Goal: Information Seeking & Learning: Learn about a topic

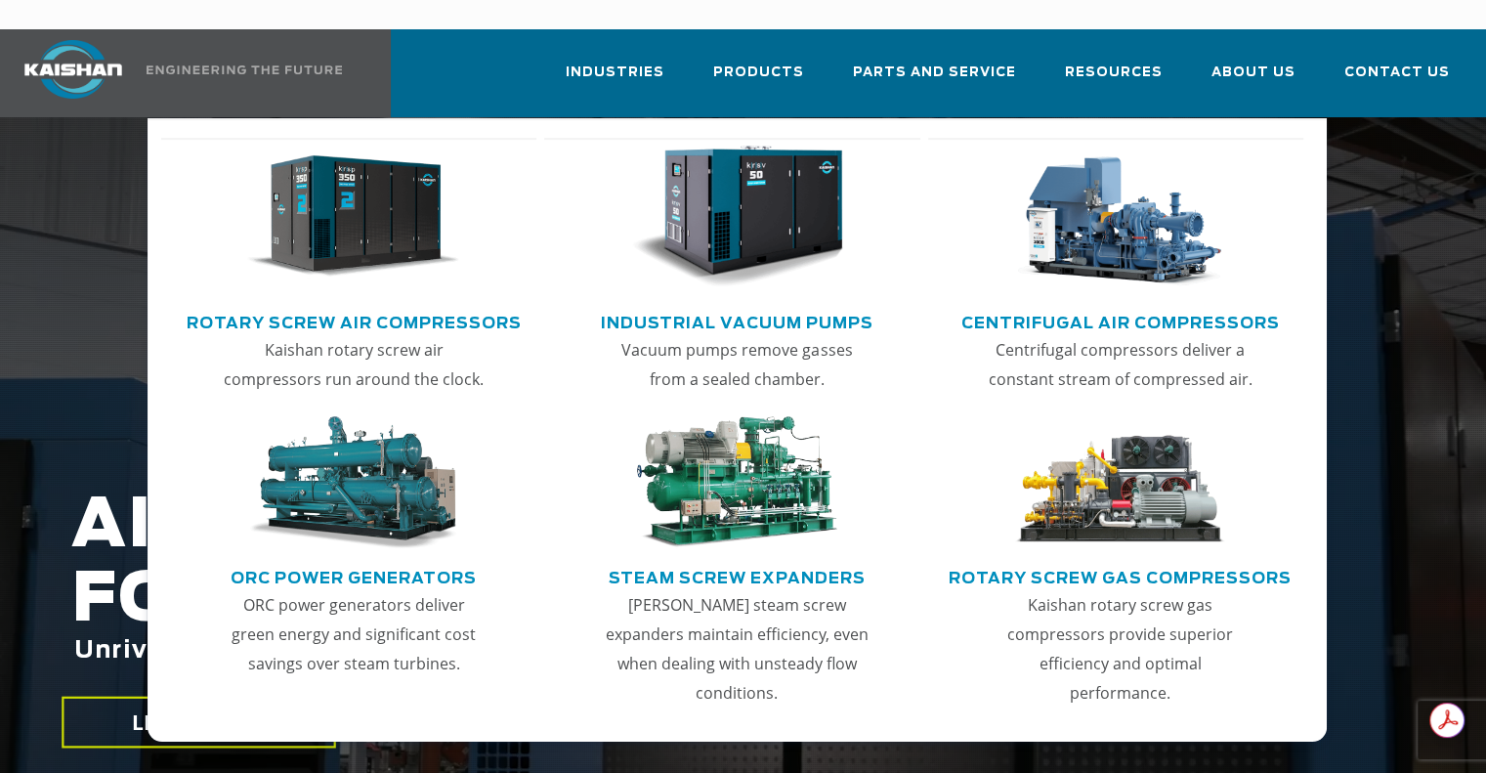
click at [336, 212] on img "Main menu" at bounding box center [353, 217] width 212 height 143
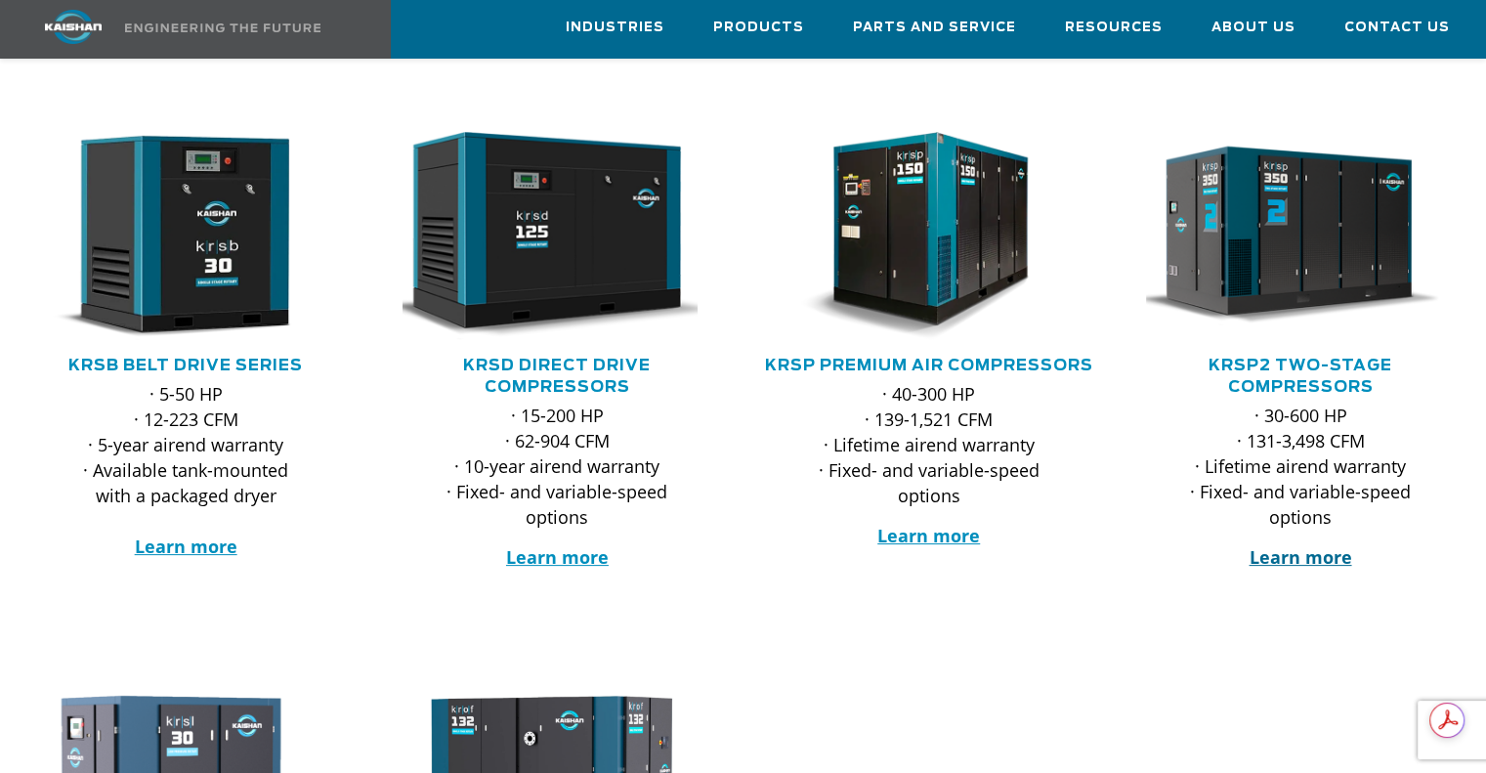
click at [1289, 545] on strong "Learn more" at bounding box center [1299, 556] width 103 height 23
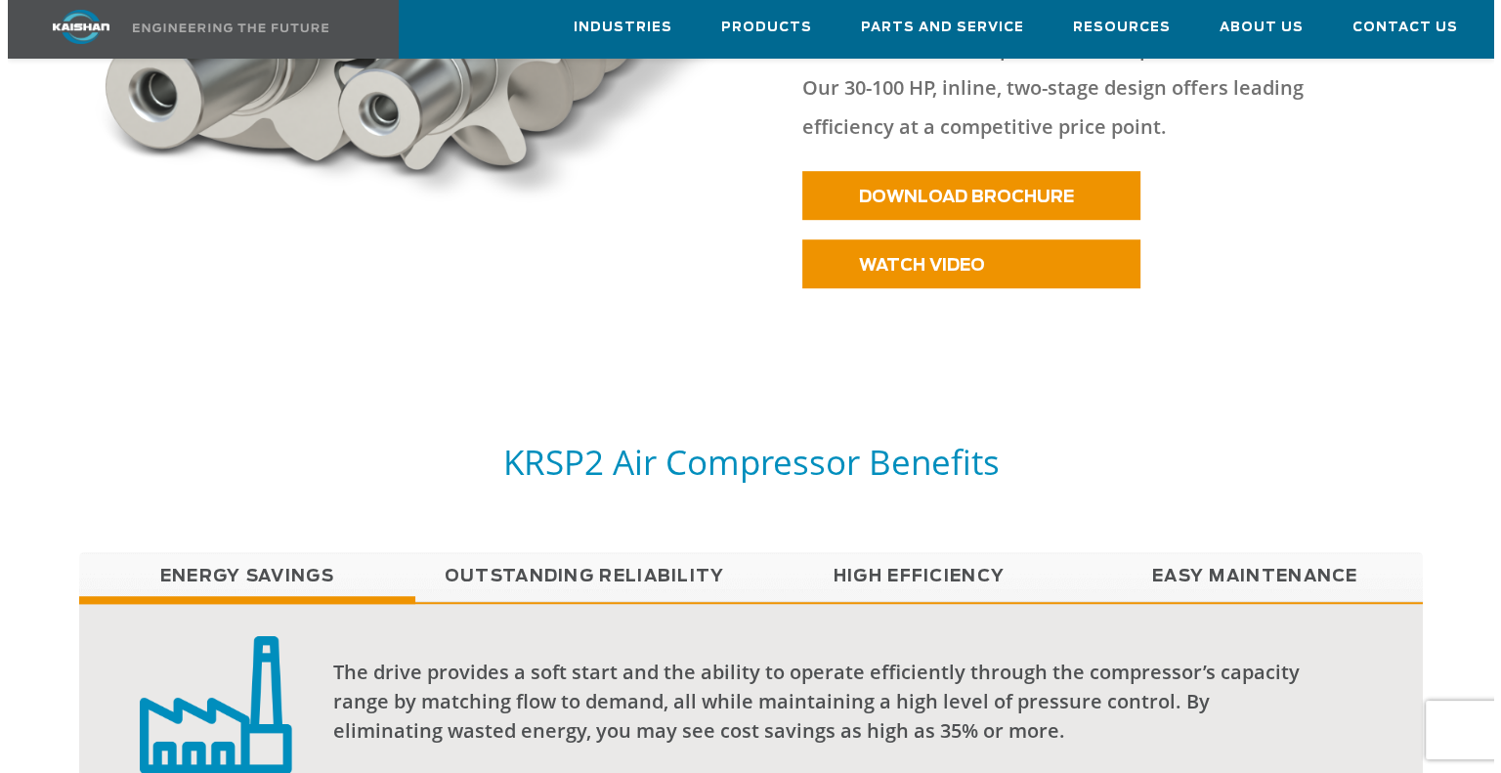
scroll to position [1139, 0]
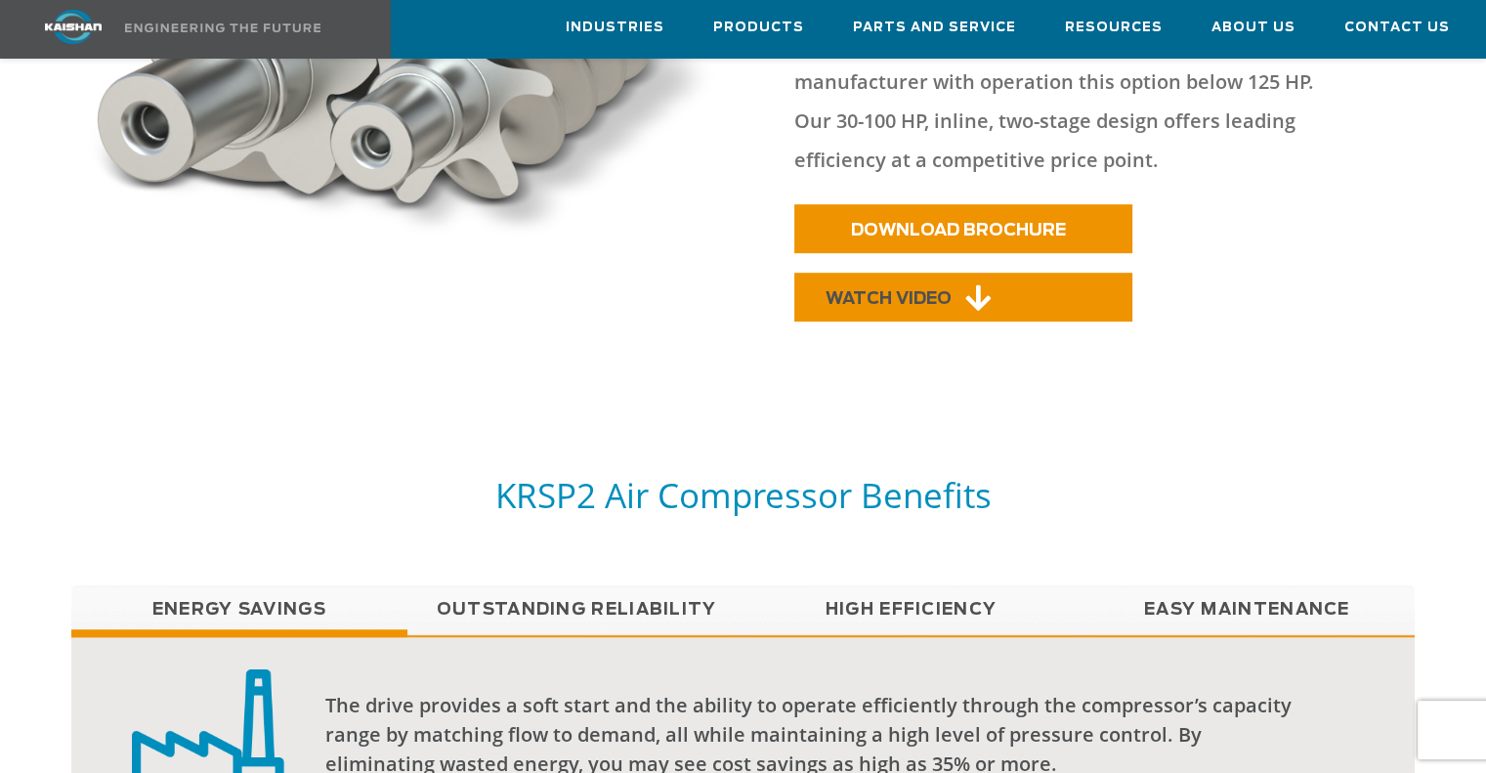
click at [908, 290] on span "WATCH VIDEO" at bounding box center [888, 298] width 126 height 17
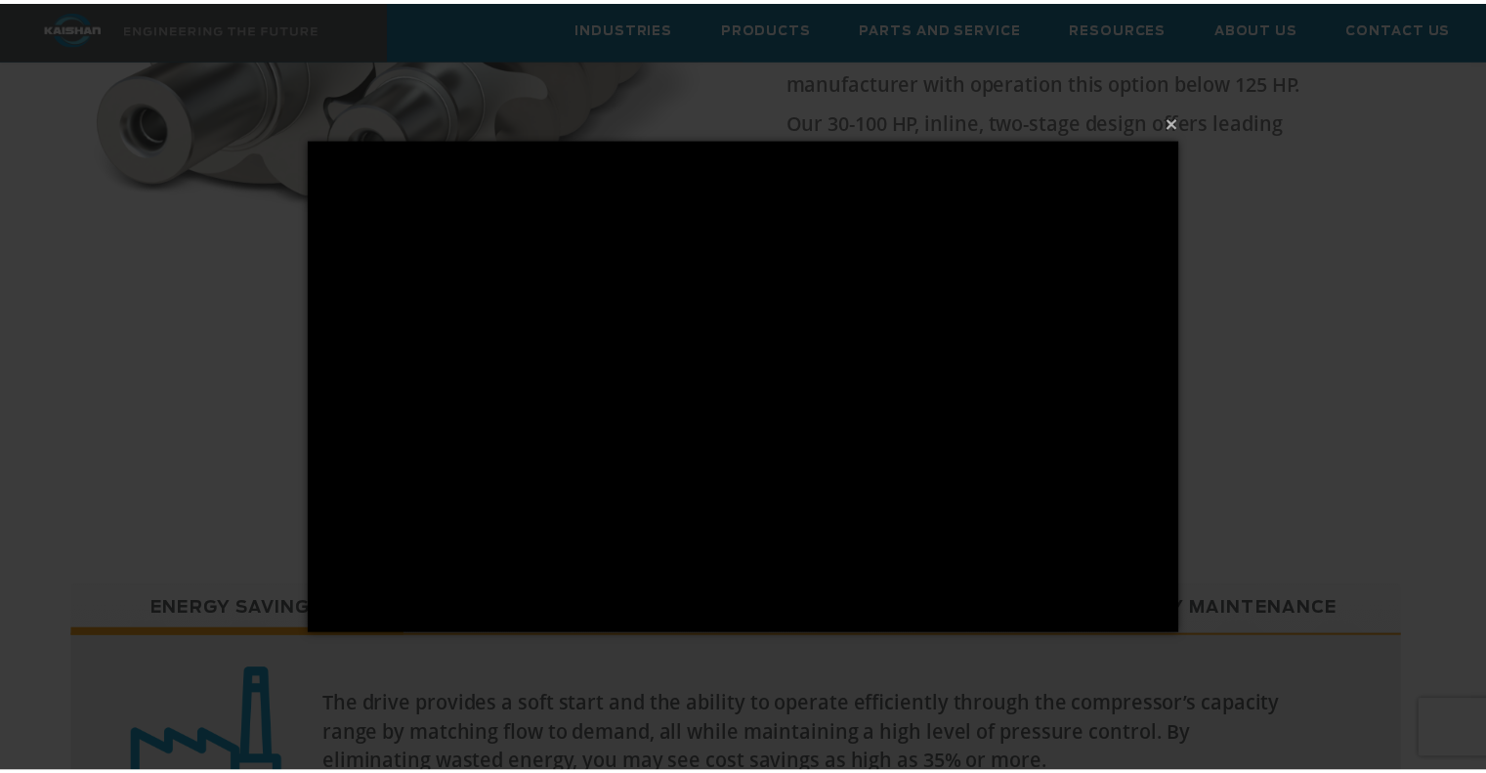
scroll to position [0, 0]
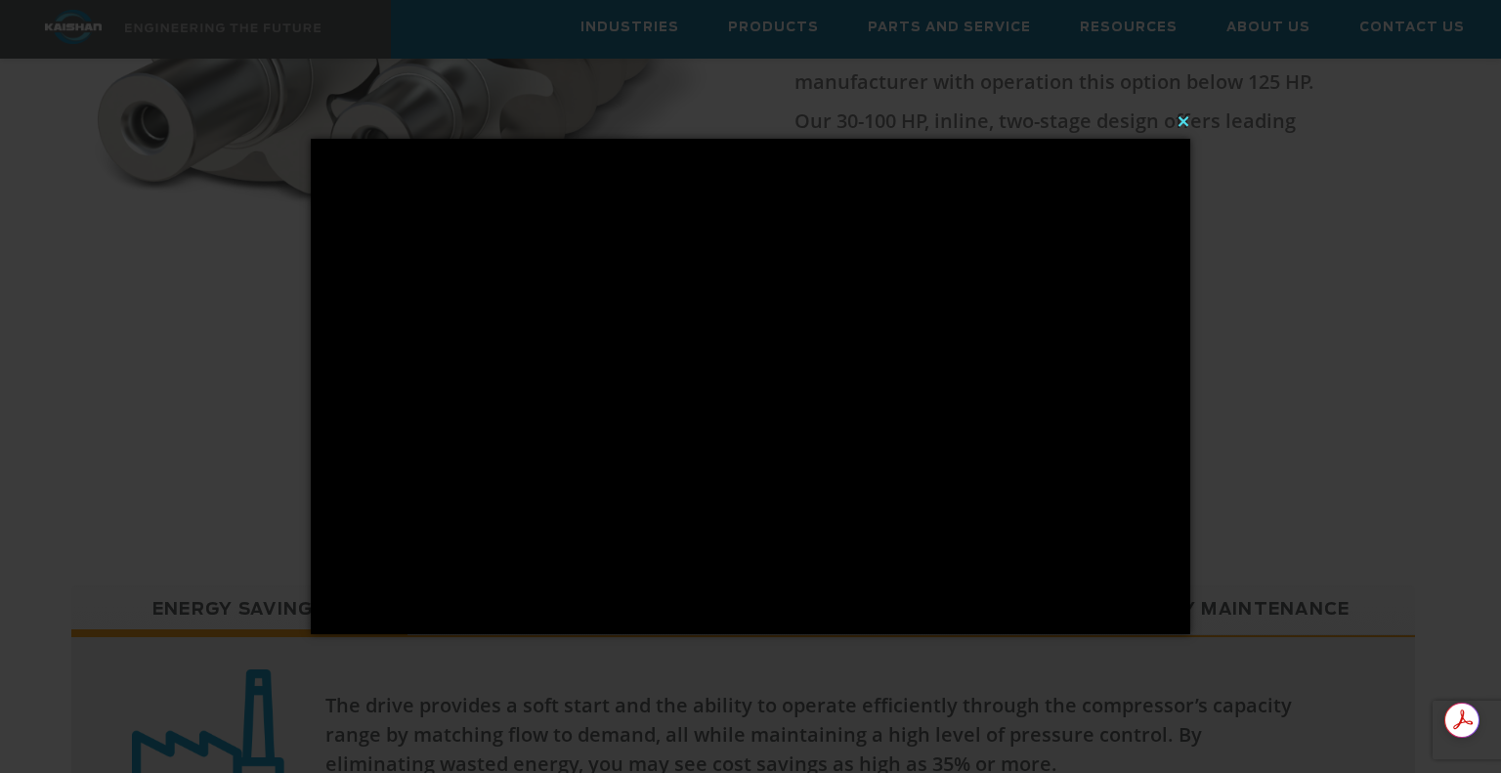
click at [1184, 122] on button "×" at bounding box center [756, 121] width 879 height 43
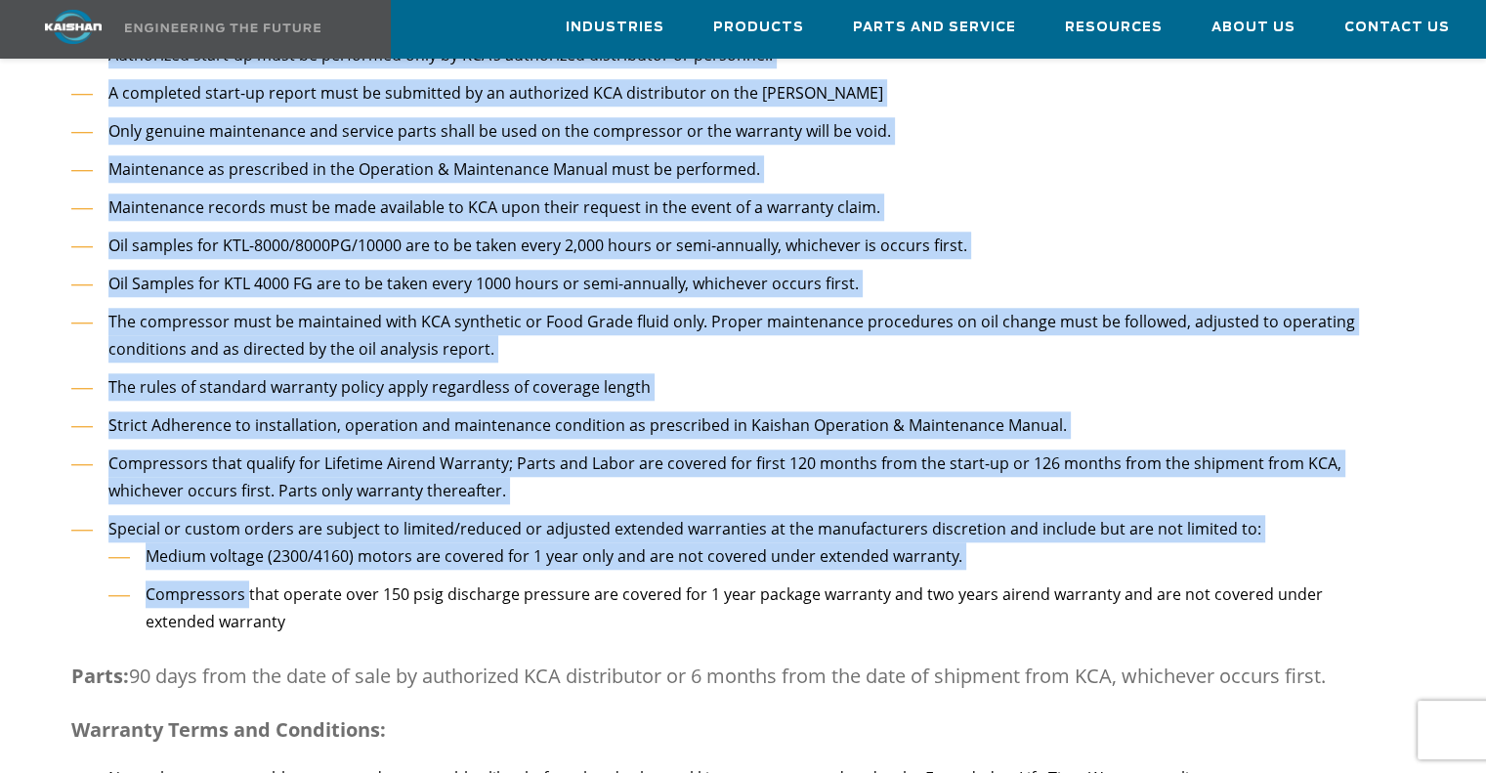
scroll to position [1847, 0]
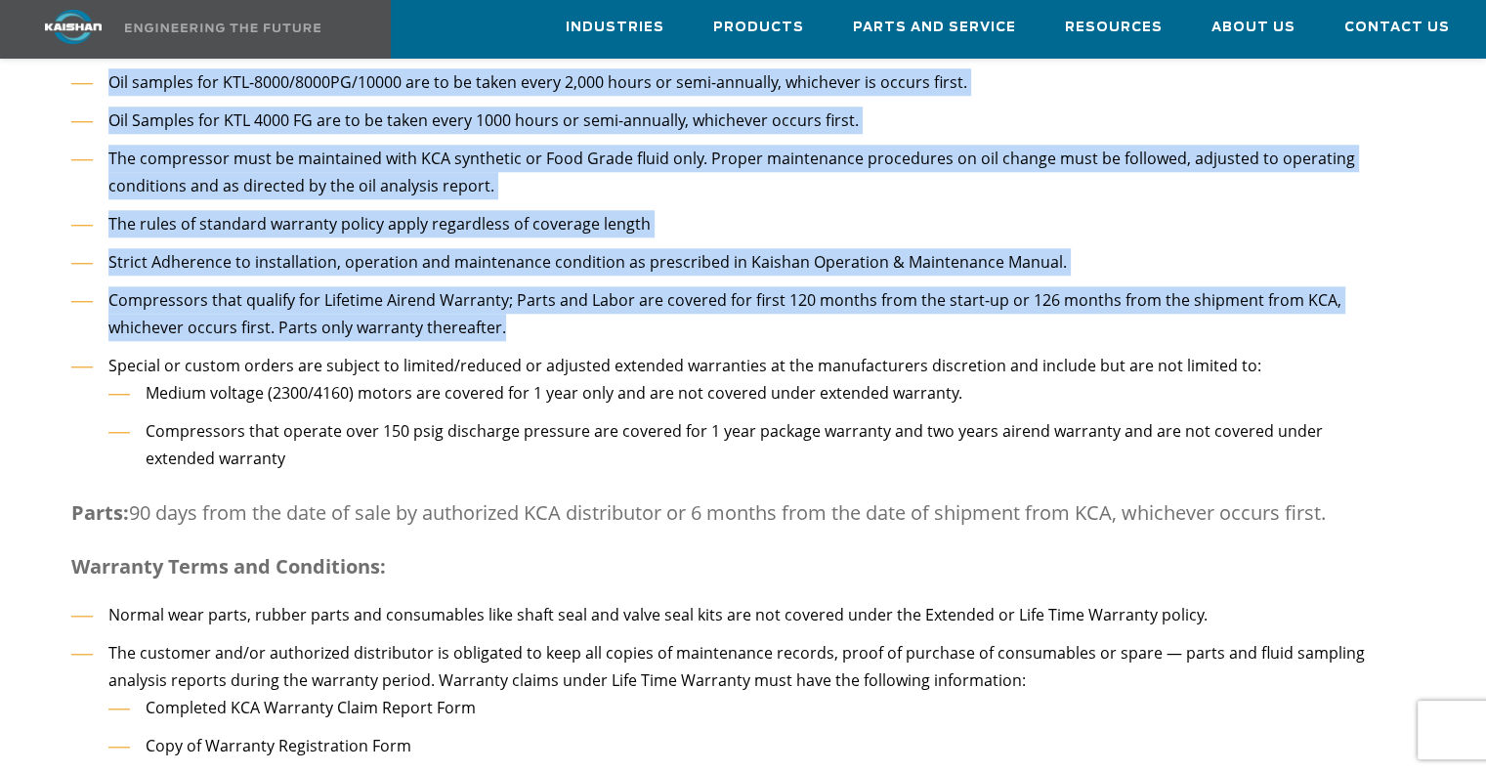
drag, startPoint x: 71, startPoint y: 179, endPoint x: 577, endPoint y: 285, distance: 517.1
copy div "Loremips Dolorsit Ametconsecte: Adipisci elitseddoe tem incidid ut laboreetd ma…"
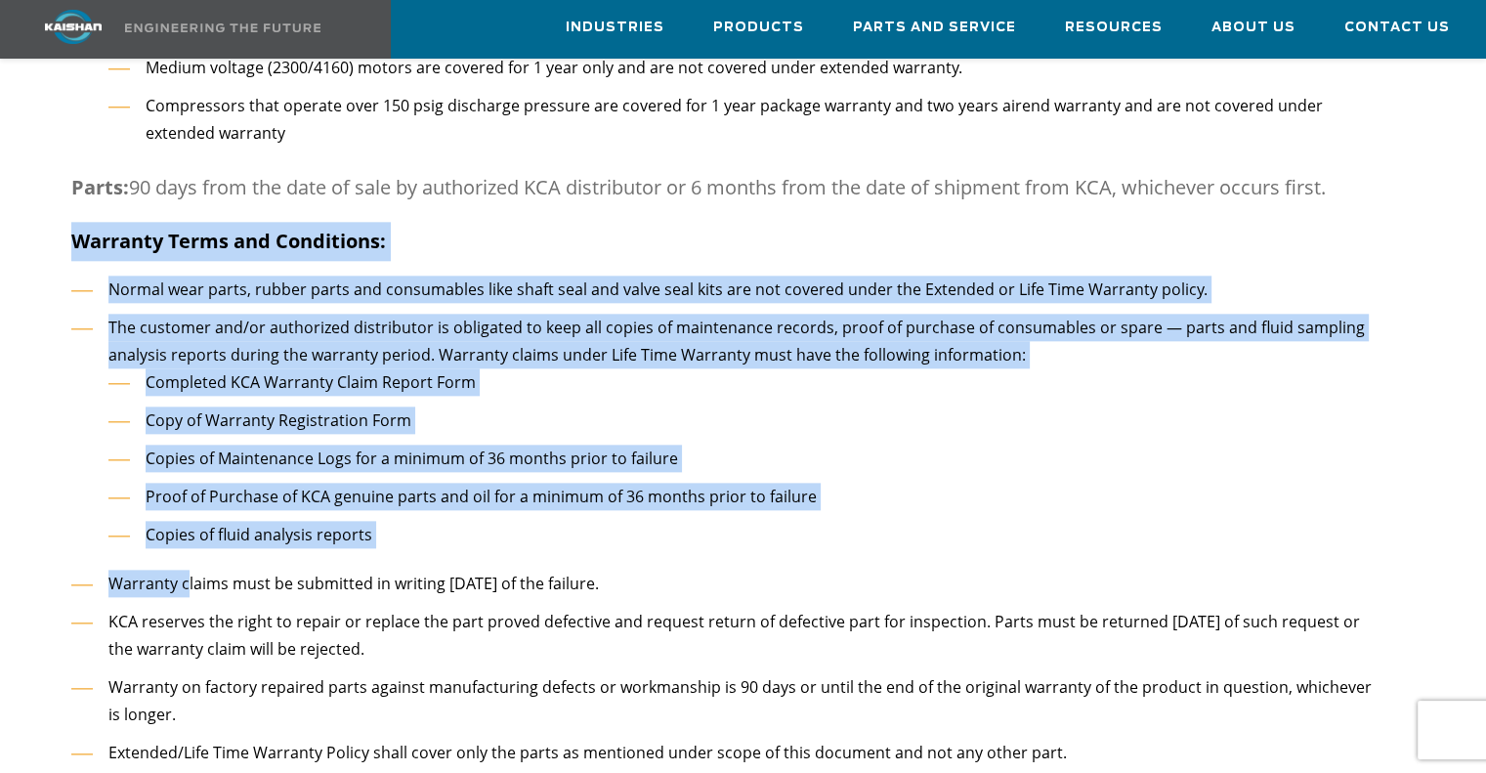
scroll to position [0, 0]
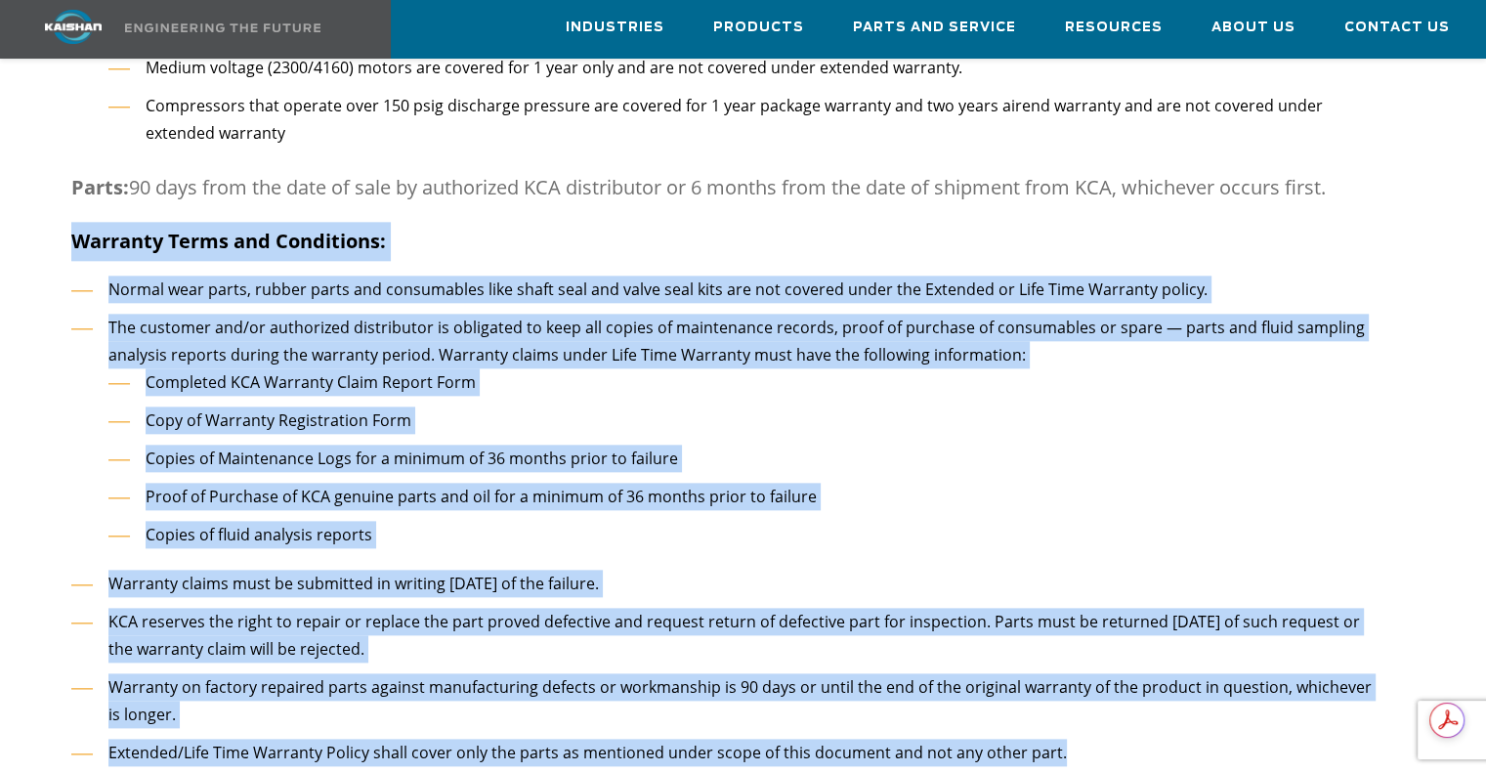
drag, startPoint x: 70, startPoint y: 202, endPoint x: 1098, endPoint y: 719, distance: 1150.3
click at [1098, 719] on div "Extended Warranty Stipulations: Extended warranties are subject to following co…" at bounding box center [725, 499] width 1308 height 2231
copy div "Warranty Terms and Conditions: Normal wear parts, rubber parts and consumables …"
